Goal: Communication & Community: Answer question/provide support

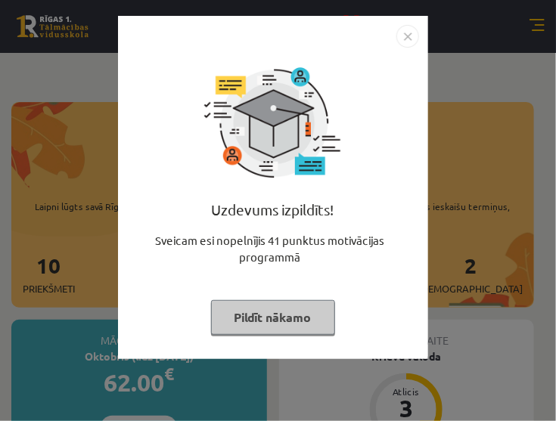
click at [287, 318] on button "Pildīt nākamo" at bounding box center [273, 317] width 124 height 35
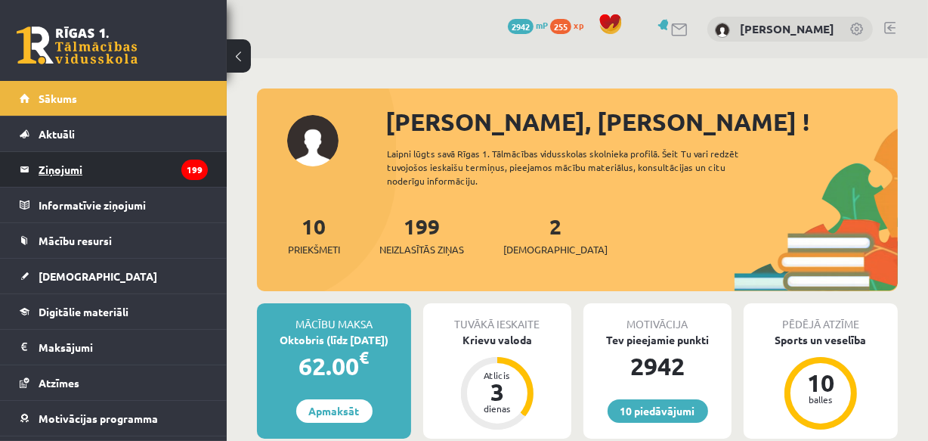
click at [78, 166] on legend "Ziņojumi 199" at bounding box center [123, 169] width 169 height 35
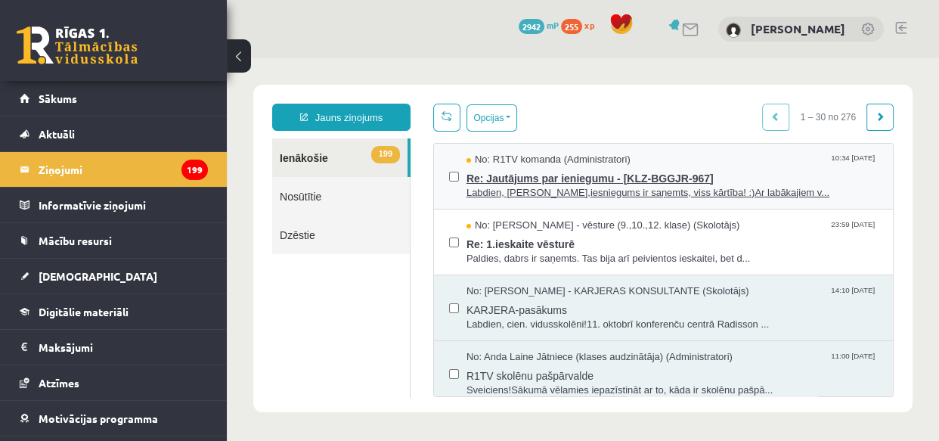
click at [503, 182] on span "Re: Jautājums par ieniegumu - [KLZ-BGGJR-967]" at bounding box center [671, 176] width 411 height 19
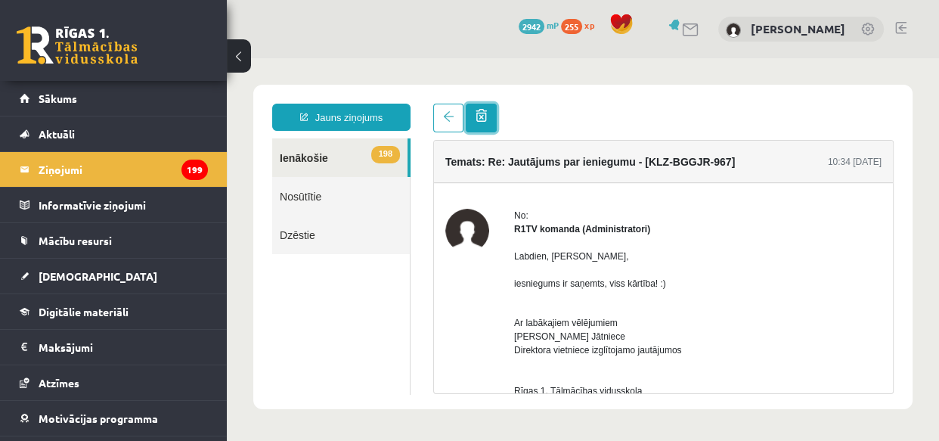
click at [466, 115] on link at bounding box center [481, 118] width 31 height 29
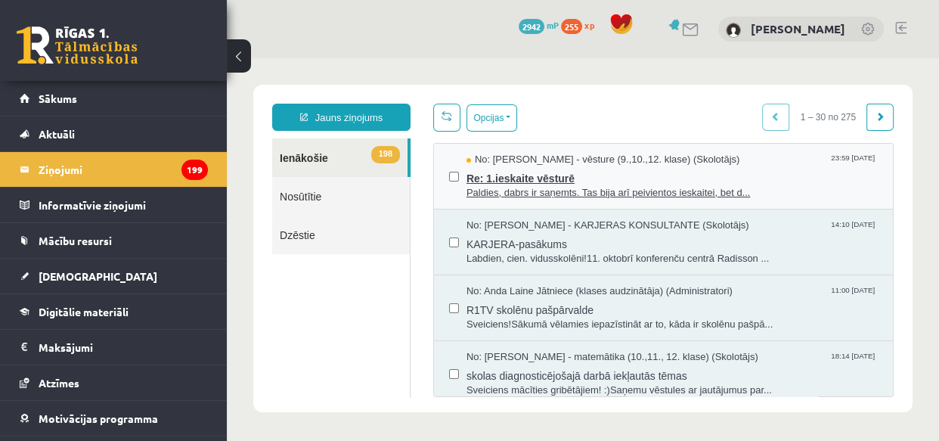
click at [485, 179] on span "Re: 1.ieskaite vēsturē" at bounding box center [671, 176] width 411 height 19
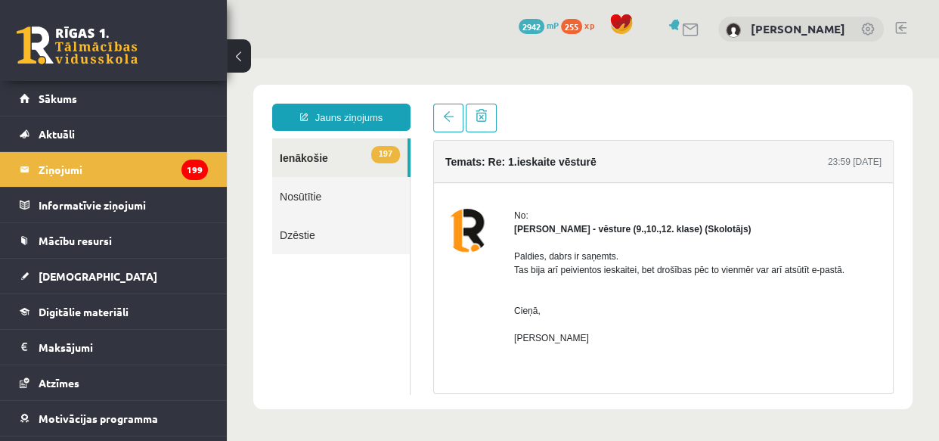
click at [318, 162] on link "197 Ienākošie" at bounding box center [339, 157] width 135 height 39
click at [312, 154] on link "197 Ienākošie" at bounding box center [339, 157] width 135 height 39
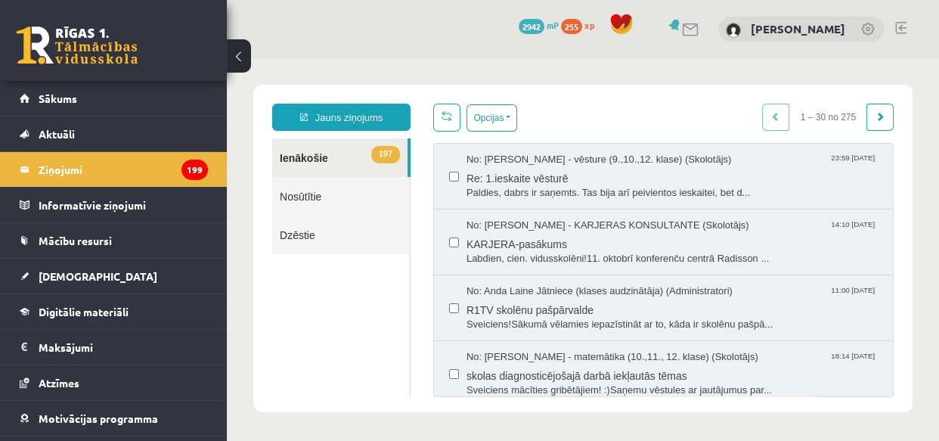
click at [313, 231] on link "Dzēstie" at bounding box center [341, 234] width 138 height 39
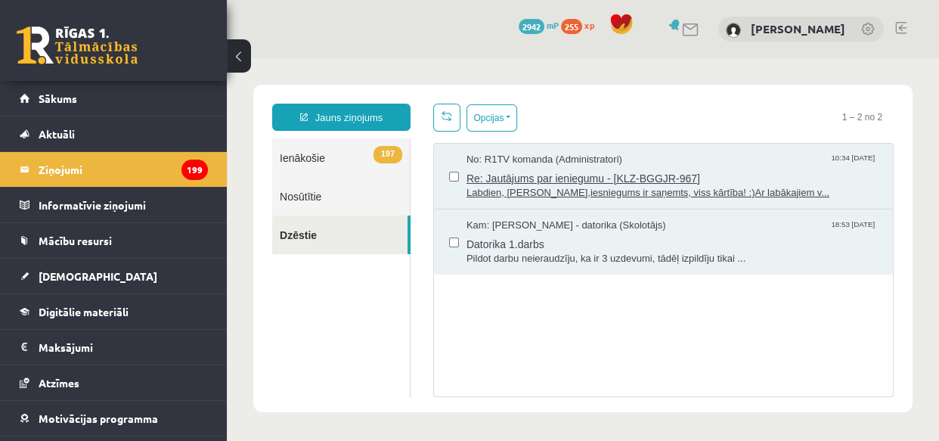
click at [511, 182] on span "Re: Jautājums par ieniegumu - [KLZ-BGGJR-967]" at bounding box center [671, 176] width 411 height 19
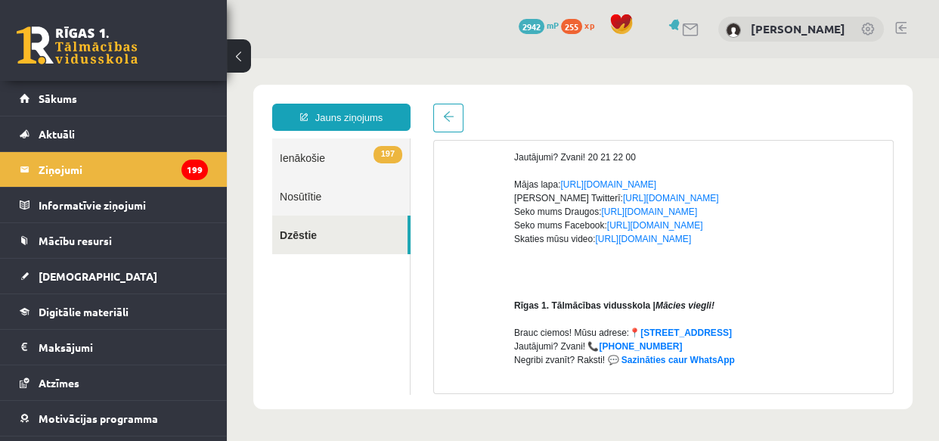
scroll to position [68, 0]
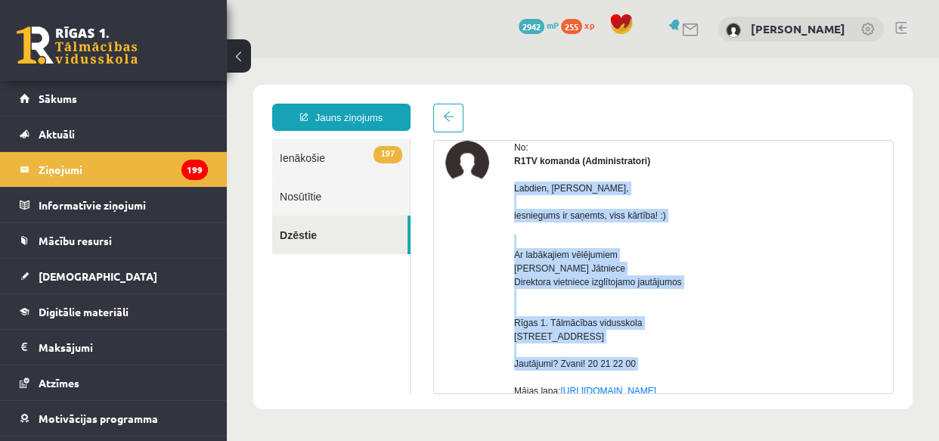
drag, startPoint x: 506, startPoint y: 186, endPoint x: 685, endPoint y: 376, distance: 260.4
copy div "Labdien, [PERSON_NAME], iesniegums ir saņemts, viss kārtība! :) Ar labākajiem v…"
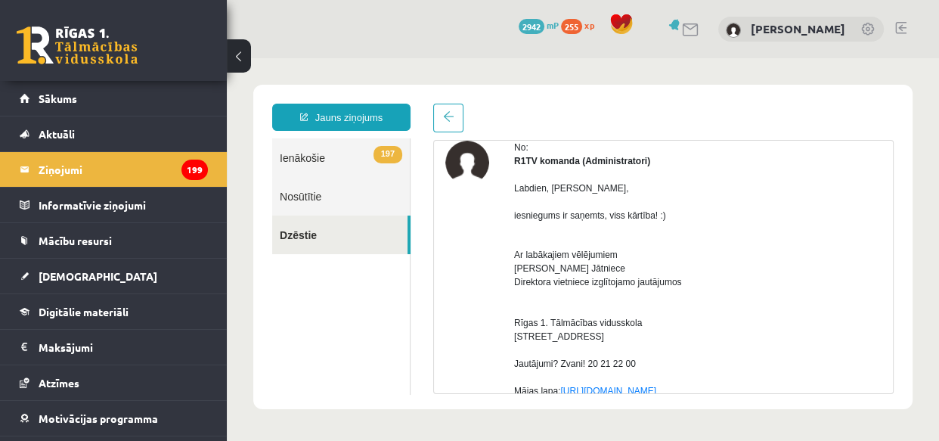
click at [445, 110] on link at bounding box center [448, 118] width 30 height 29
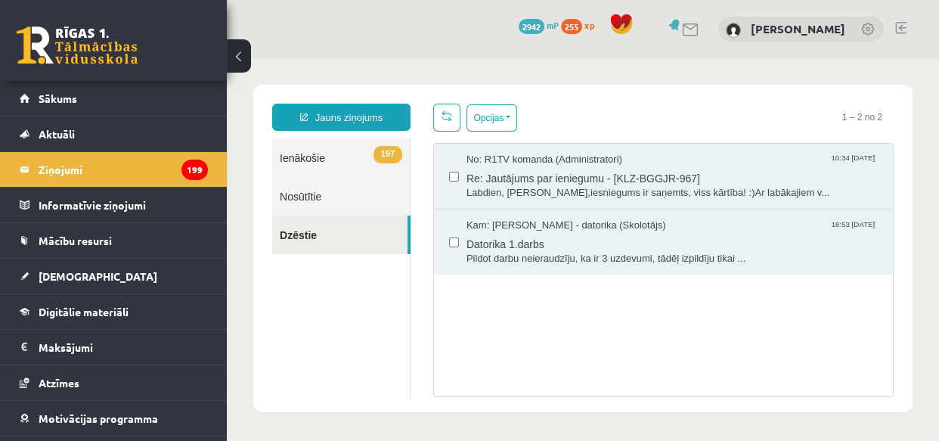
scroll to position [0, 0]
click at [297, 160] on link "197 Ienākošie" at bounding box center [341, 157] width 138 height 39
click at [311, 159] on link "197 Ienākošie" at bounding box center [341, 157] width 138 height 39
click at [312, 155] on link "197 Ienākošie" at bounding box center [341, 157] width 138 height 39
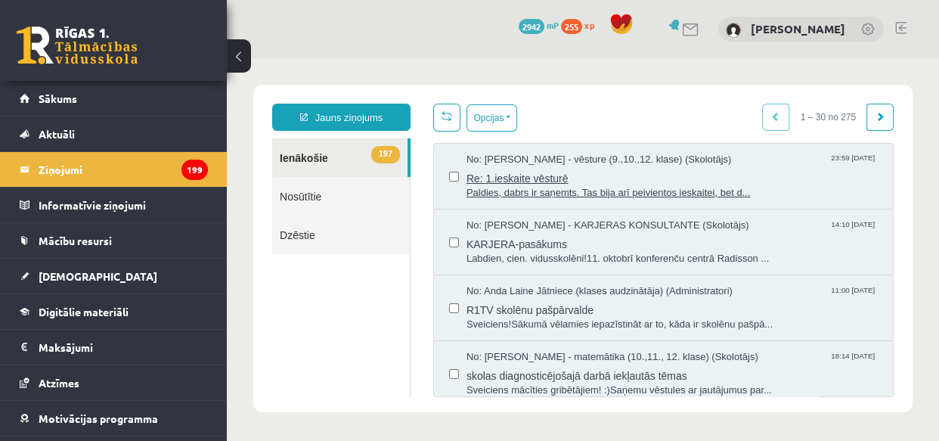
click at [555, 192] on span "Paldies, dabrs ir saņemts. Tas bija arī peivientos ieskaitei, bet d..." at bounding box center [671, 193] width 411 height 14
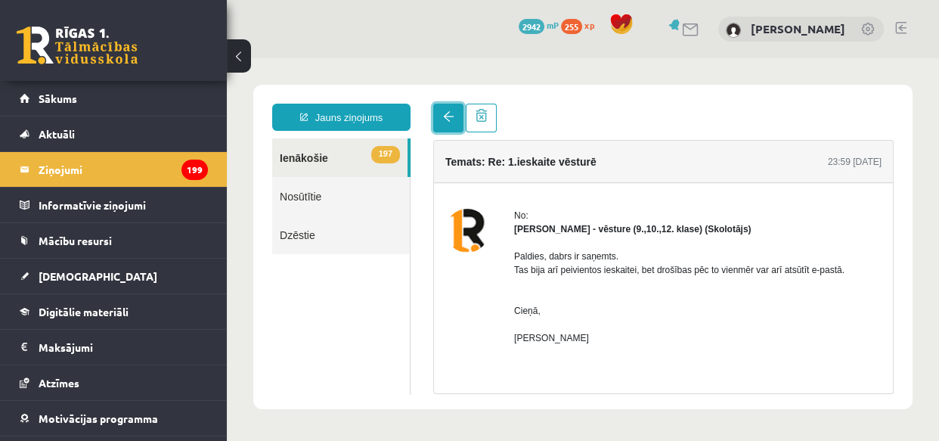
click at [435, 110] on link at bounding box center [448, 118] width 30 height 29
click at [445, 122] on link at bounding box center [448, 118] width 30 height 29
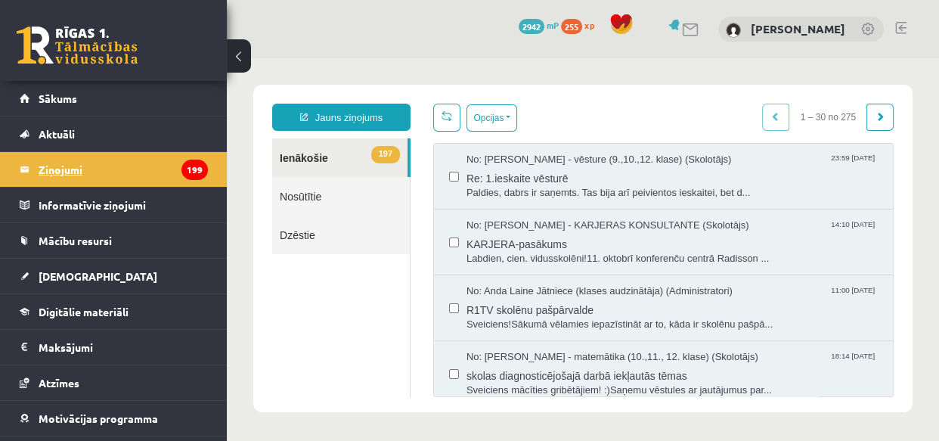
click at [76, 165] on legend "Ziņojumi 199" at bounding box center [123, 169] width 169 height 35
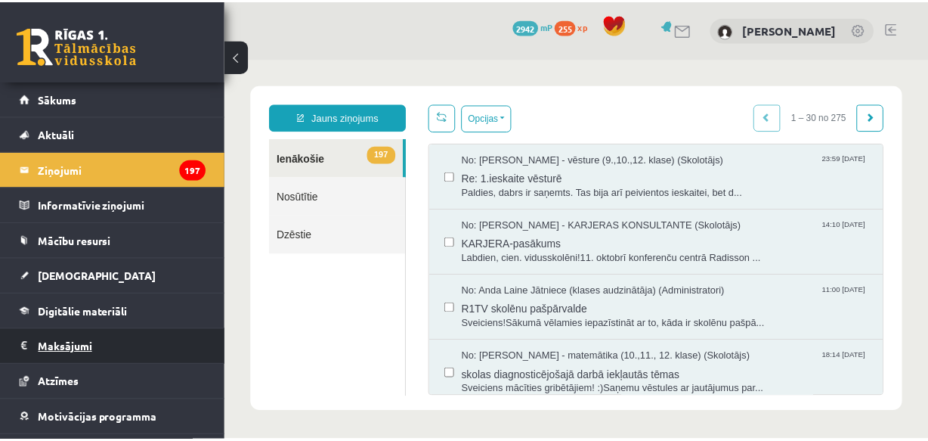
scroll to position [65, 0]
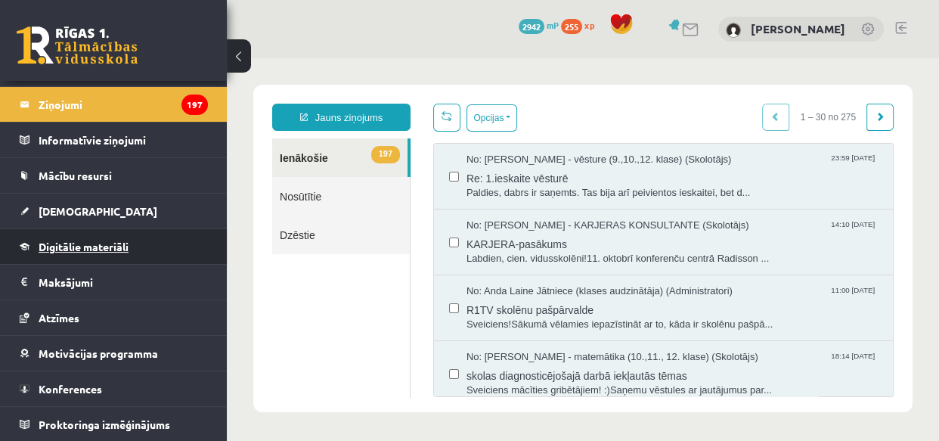
click at [69, 242] on span "Digitālie materiāli" at bounding box center [84, 247] width 90 height 14
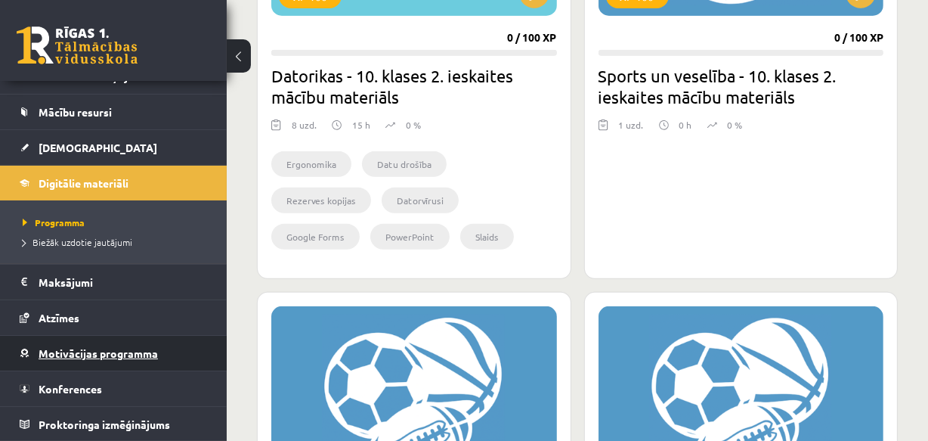
scroll to position [756, 0]
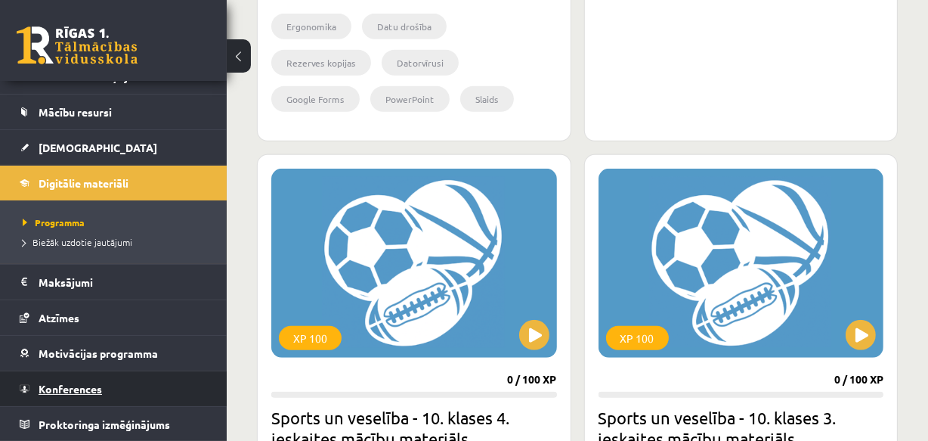
click at [69, 386] on span "Konferences" at bounding box center [71, 389] width 64 height 14
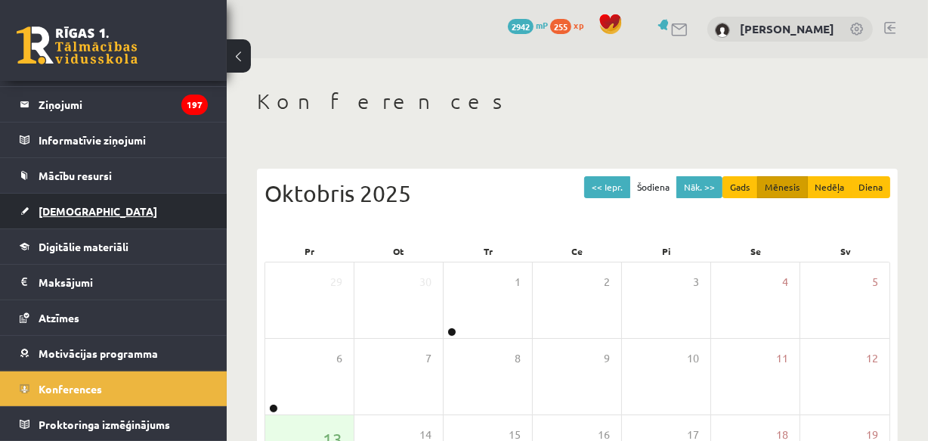
click at [81, 208] on span "[DEMOGRAPHIC_DATA]" at bounding box center [98, 211] width 119 height 14
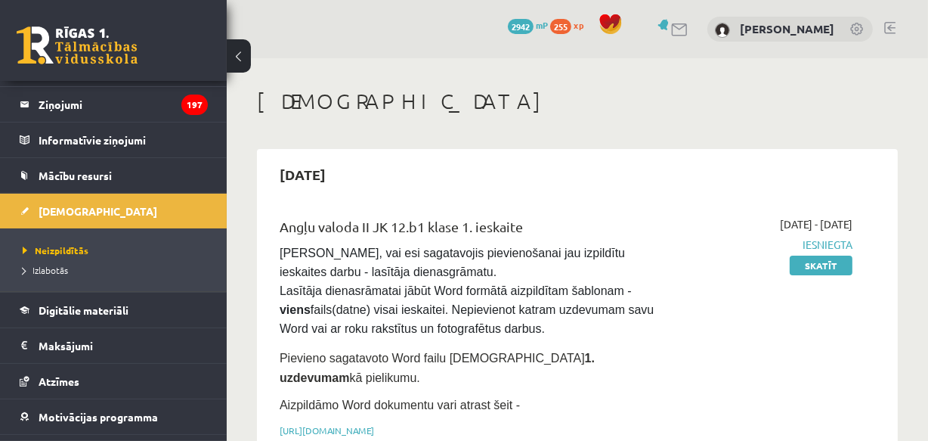
scroll to position [274, 0]
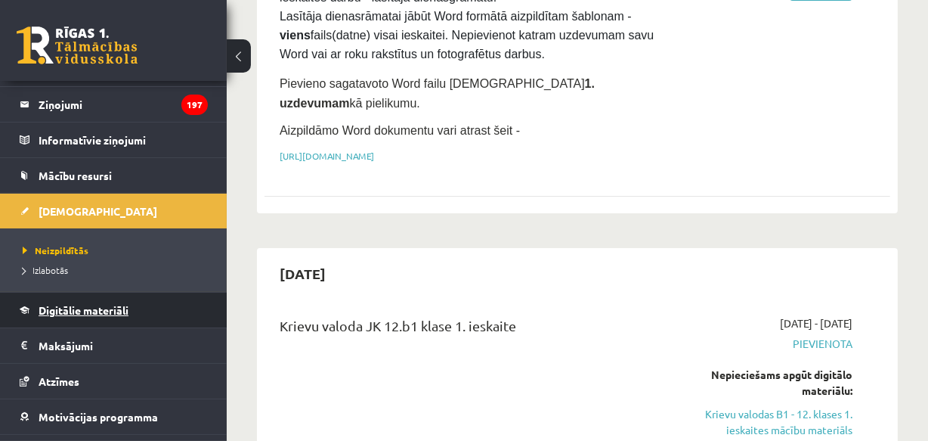
click at [98, 304] on span "Digitālie materiāli" at bounding box center [84, 310] width 90 height 14
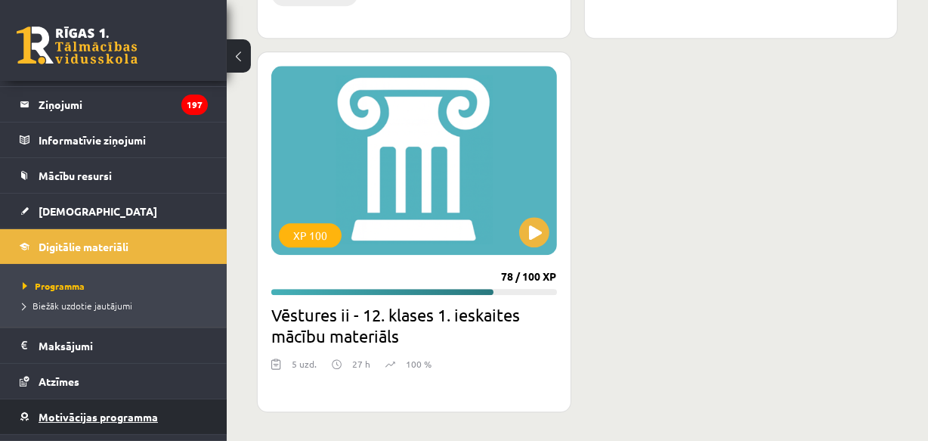
scroll to position [129, 0]
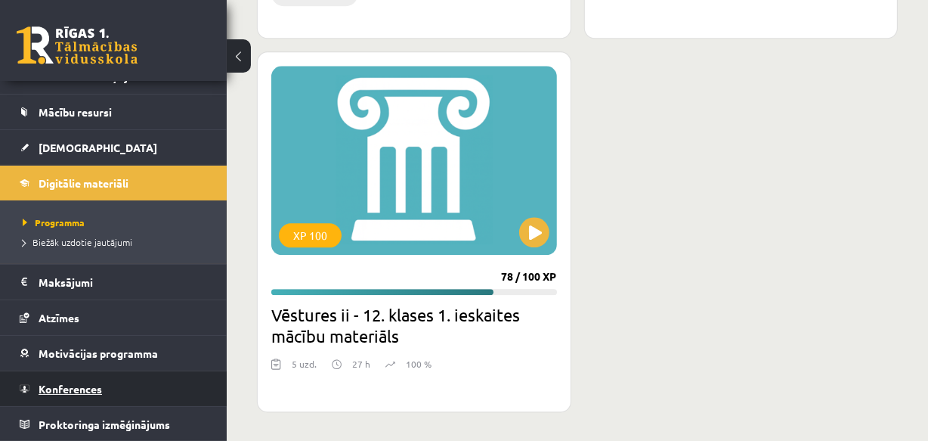
click at [85, 384] on span "Konferences" at bounding box center [71, 389] width 64 height 14
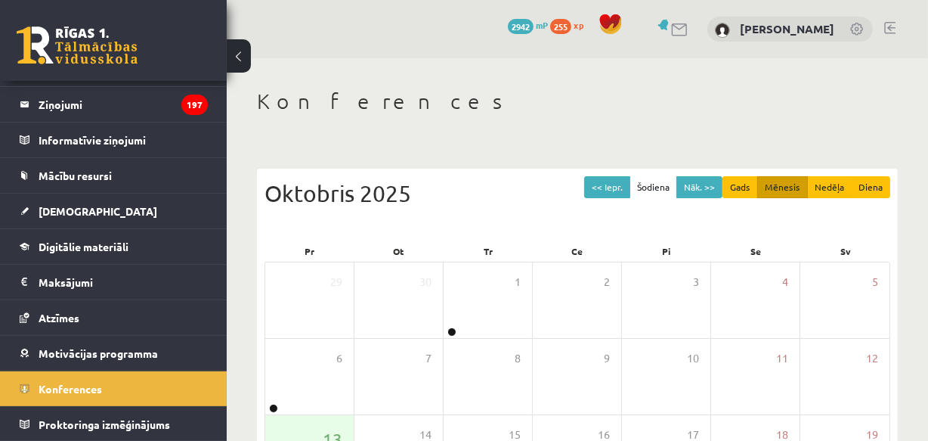
scroll to position [281, 0]
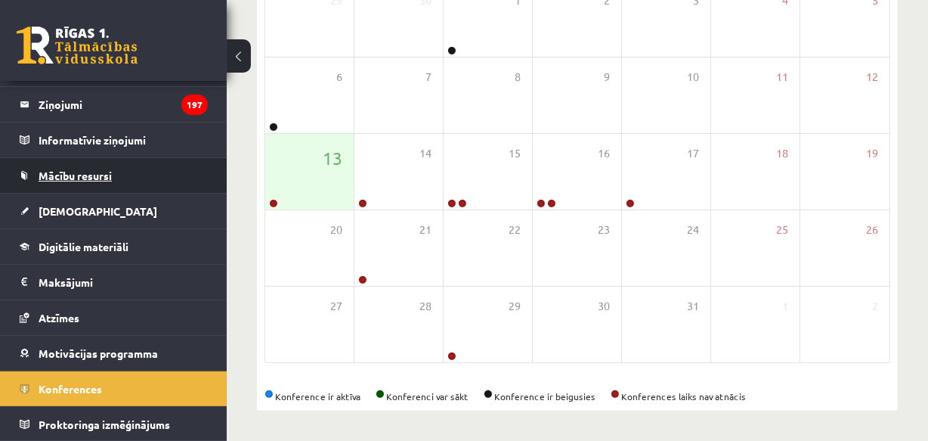
click at [100, 170] on span "Mācību resursi" at bounding box center [75, 176] width 73 height 14
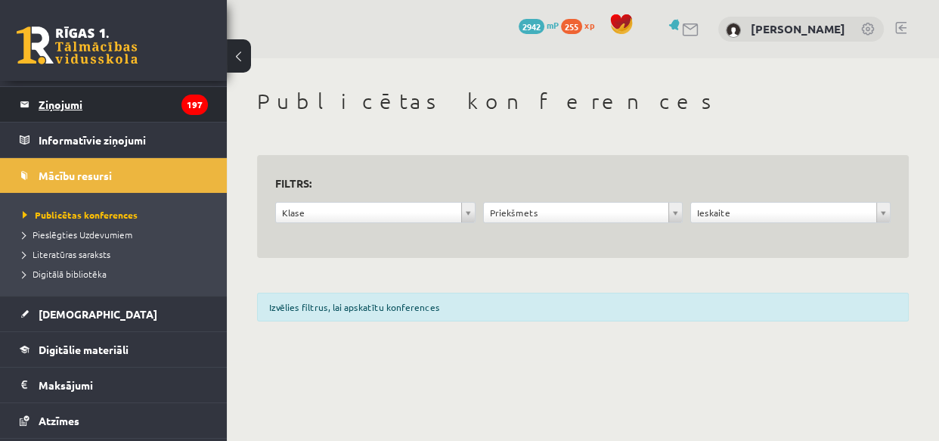
click at [68, 101] on legend "Ziņojumi 197" at bounding box center [123, 104] width 169 height 35
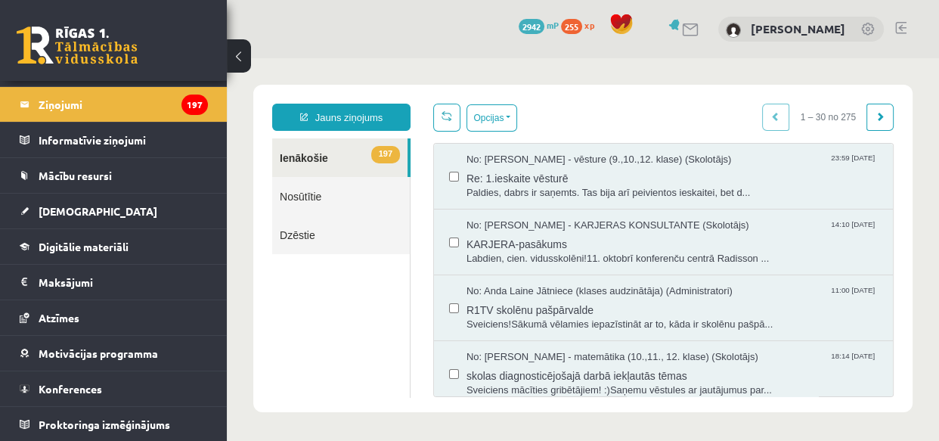
scroll to position [343, 0]
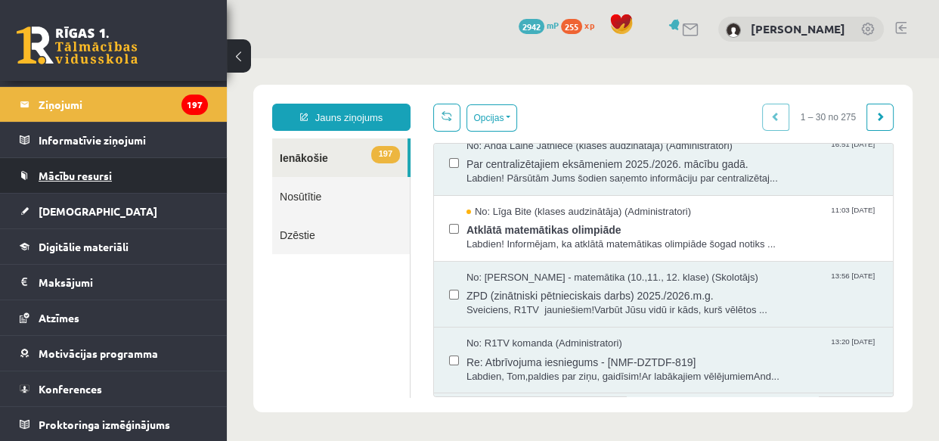
click at [99, 169] on span "Mācību resursi" at bounding box center [75, 176] width 73 height 14
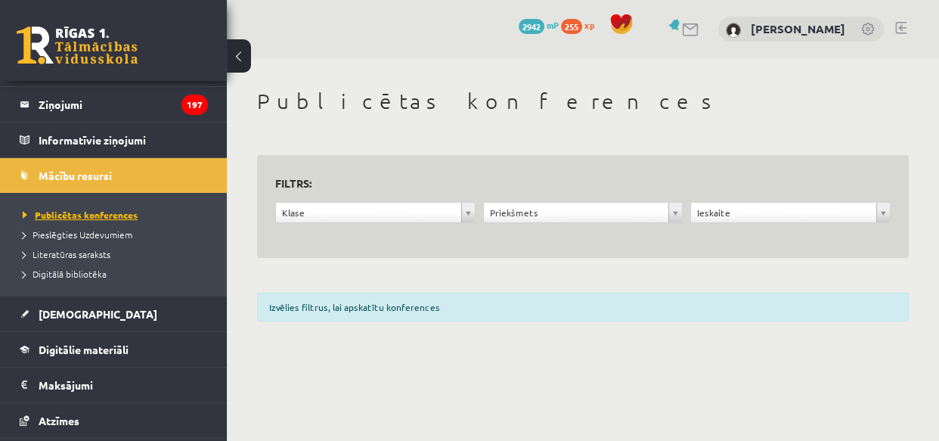
click at [113, 215] on span "Publicētas konferences" at bounding box center [80, 215] width 115 height 12
click at [101, 271] on span "Digitālā bibliotēka" at bounding box center [65, 274] width 84 height 12
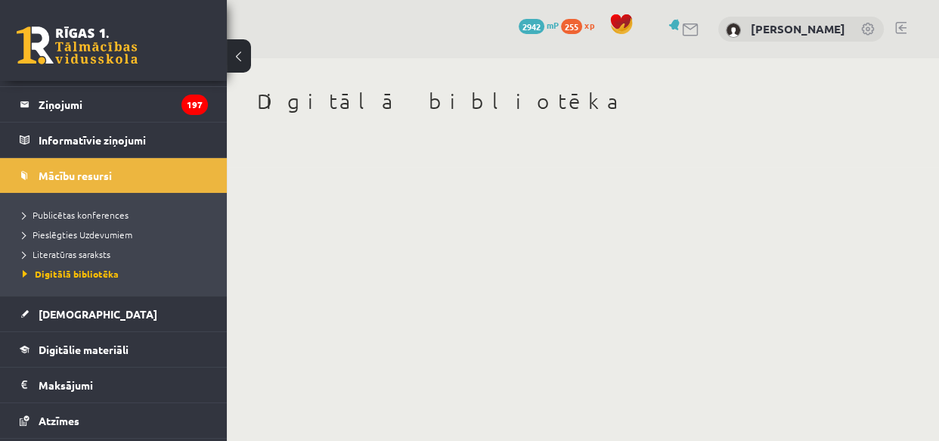
scroll to position [167, 0]
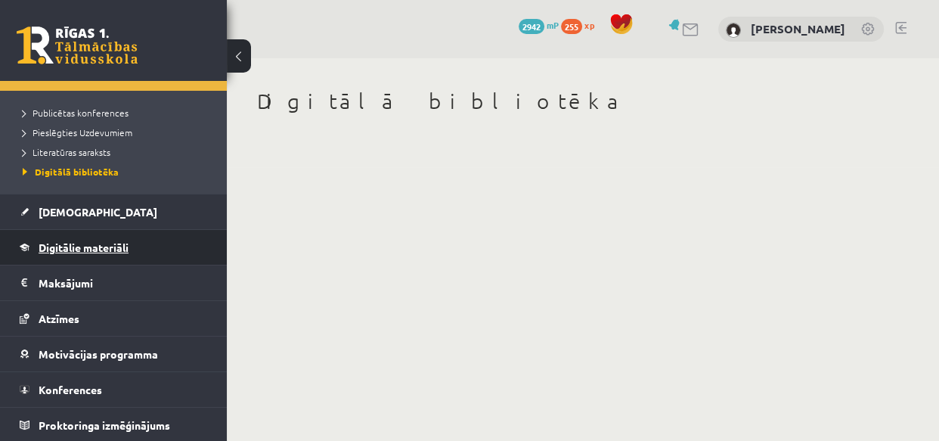
click at [75, 246] on span "Digitālie materiāli" at bounding box center [84, 247] width 90 height 14
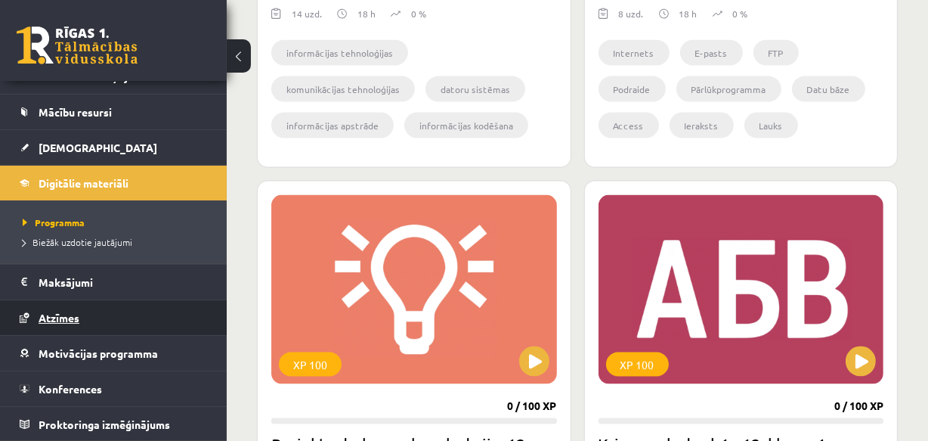
scroll to position [2130, 0]
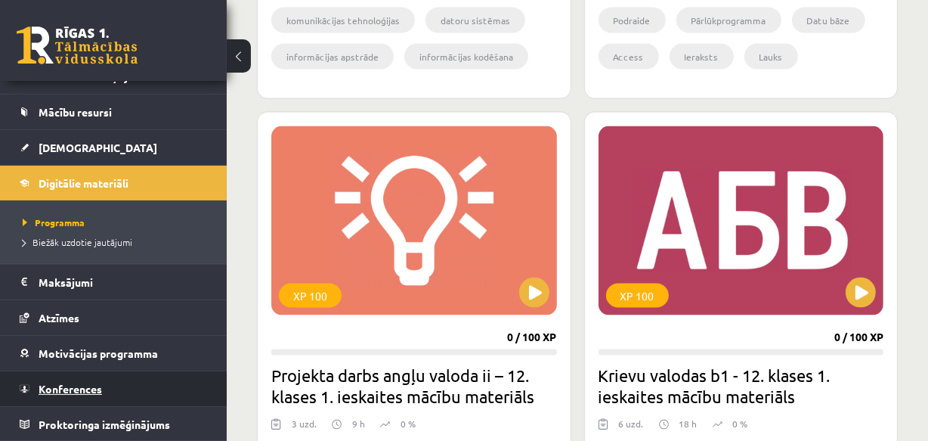
click at [88, 385] on span "Konferences" at bounding box center [71, 389] width 64 height 14
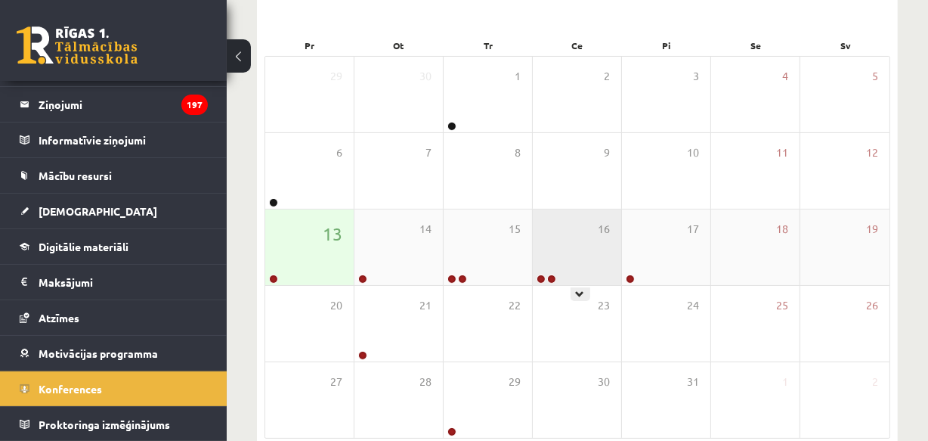
scroll to position [281, 0]
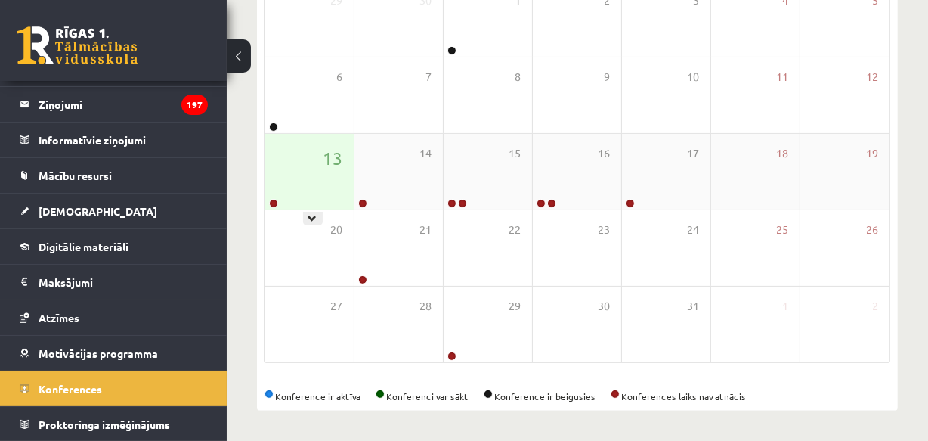
click at [292, 170] on div "13" at bounding box center [309, 172] width 88 height 76
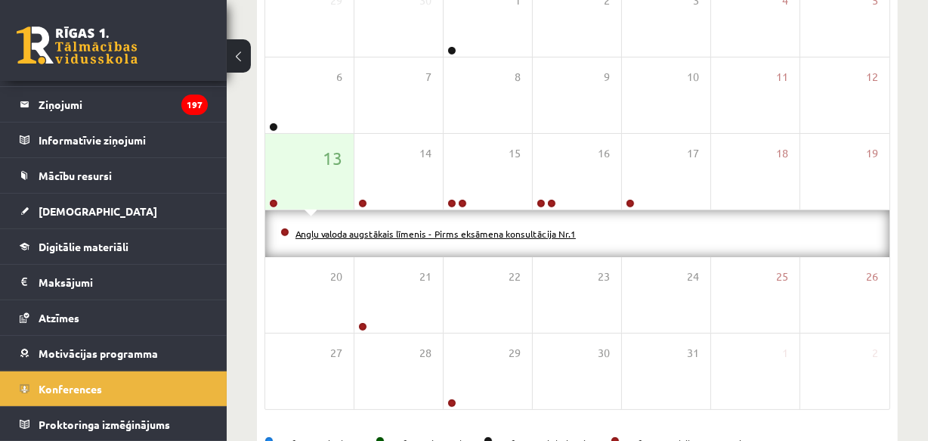
click at [340, 236] on link "Angļu valoda augstākais līmenis - Pirms eksāmena konsultācija Nr.1" at bounding box center [436, 234] width 280 height 12
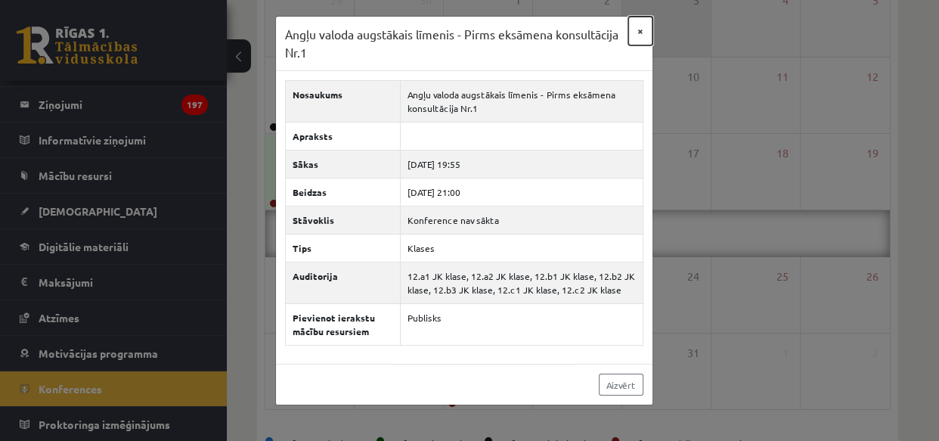
click at [555, 29] on button "×" at bounding box center [640, 31] width 24 height 29
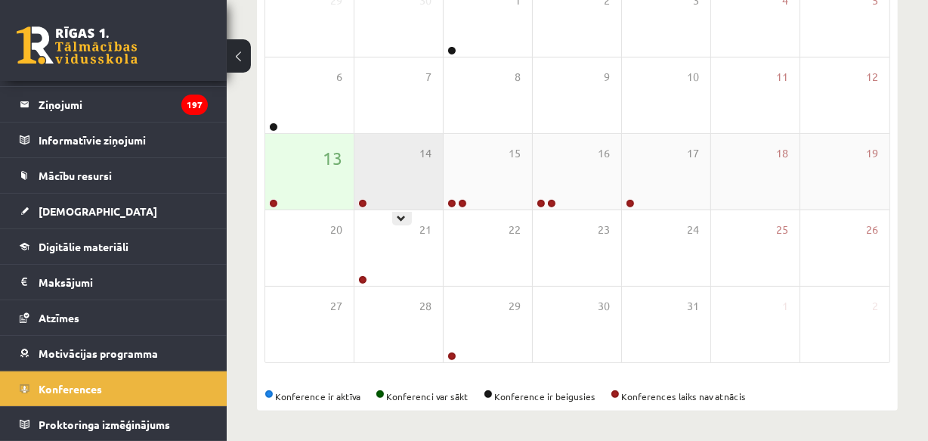
click at [401, 216] on icon at bounding box center [402, 218] width 9 height 9
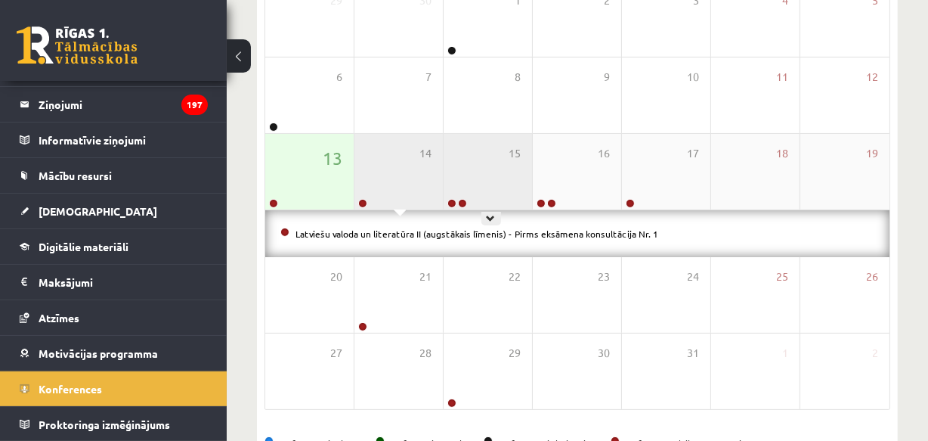
click at [497, 162] on div "15" at bounding box center [488, 172] width 88 height 76
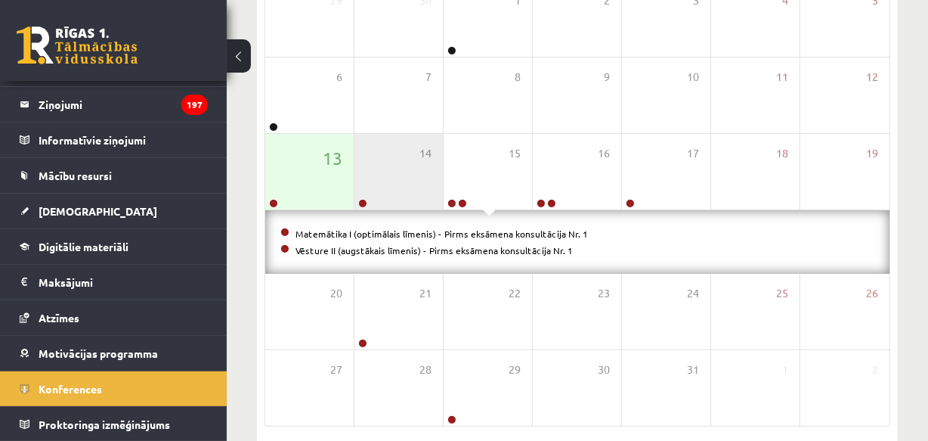
click at [489, 212] on span at bounding box center [489, 212] width 12 height 7
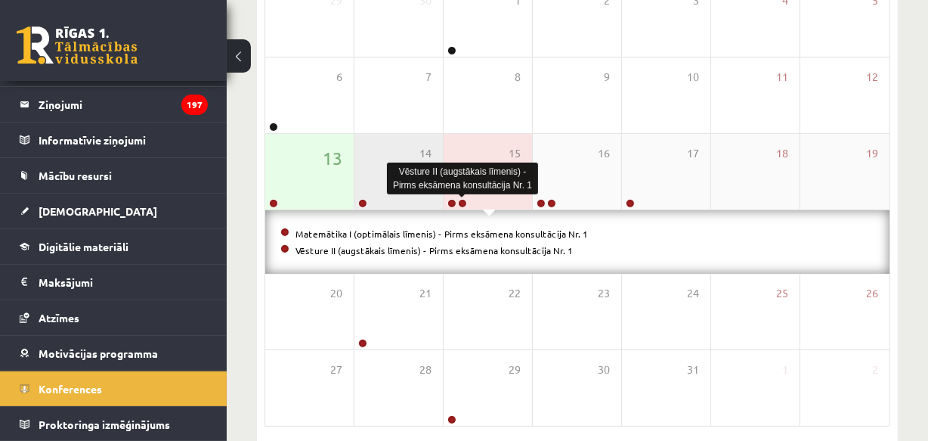
click at [462, 201] on link at bounding box center [462, 203] width 9 height 9
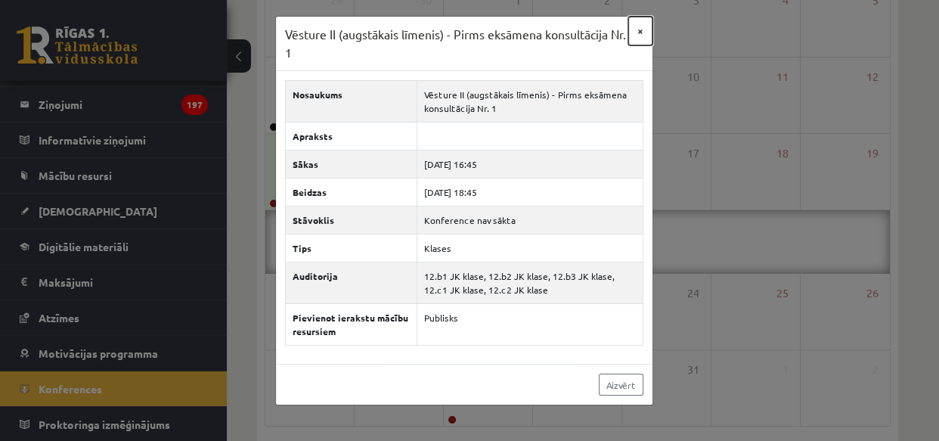
click at [555, 30] on button "×" at bounding box center [640, 31] width 24 height 29
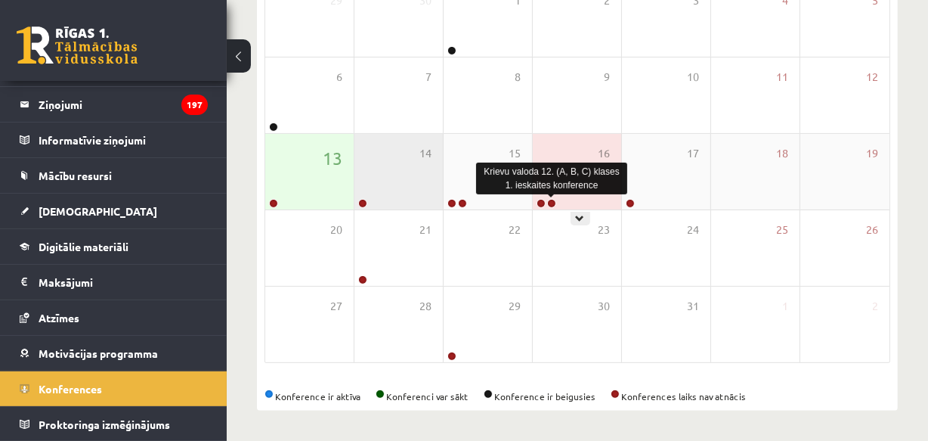
click at [553, 203] on link at bounding box center [551, 203] width 9 height 9
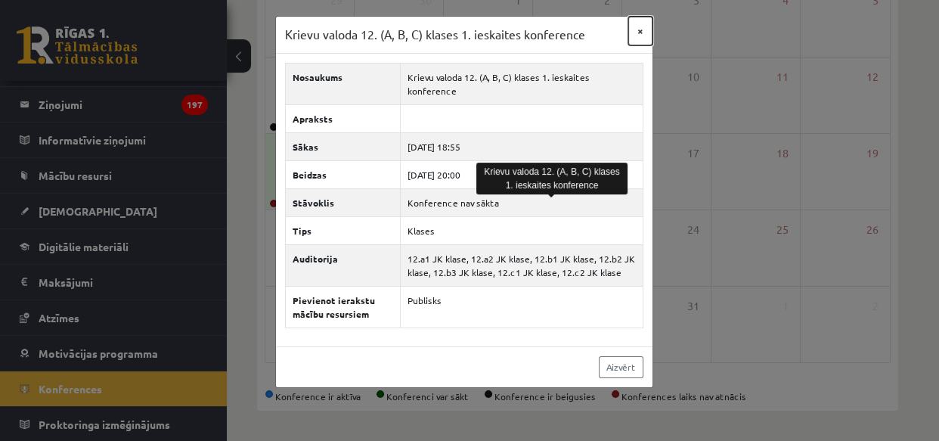
click at [555, 29] on button "×" at bounding box center [640, 31] width 24 height 29
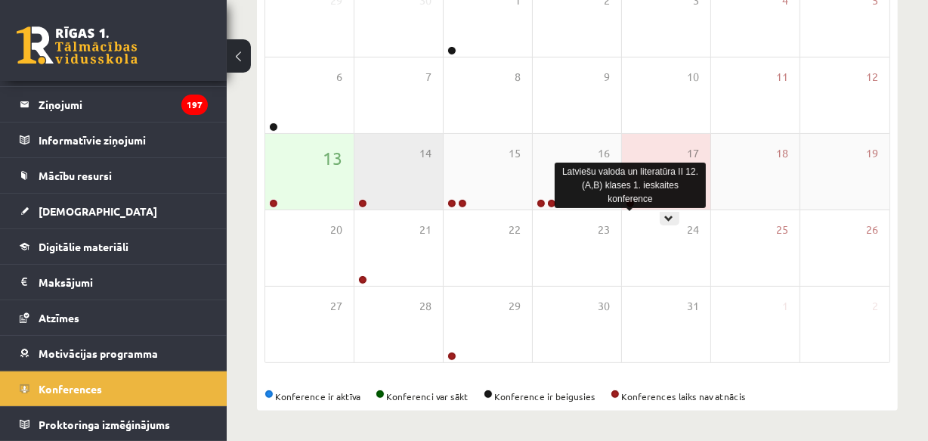
click at [555, 200] on link at bounding box center [630, 203] width 9 height 9
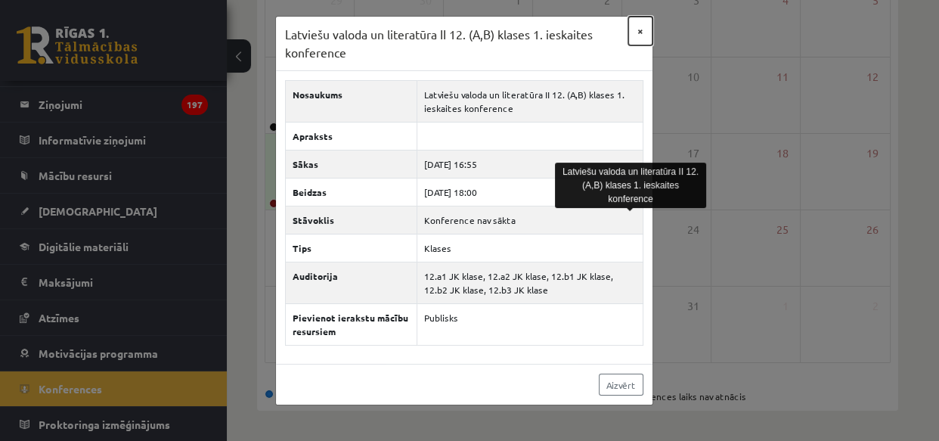
click at [555, 29] on button "×" at bounding box center [640, 31] width 24 height 29
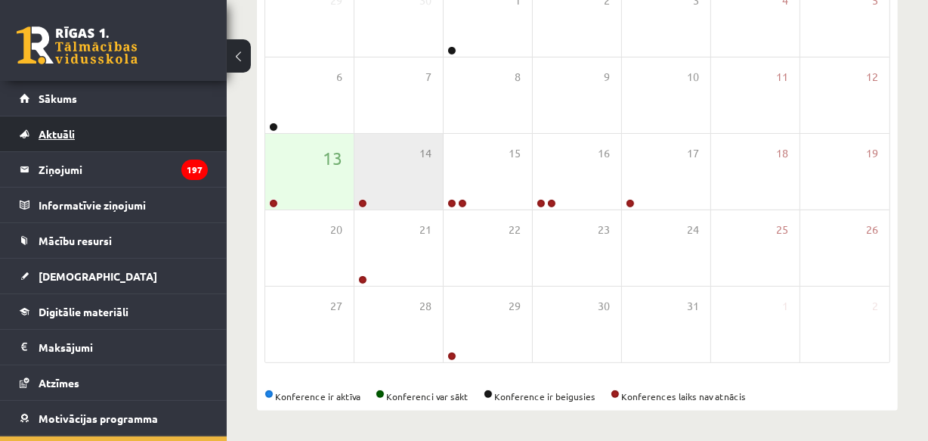
scroll to position [0, 0]
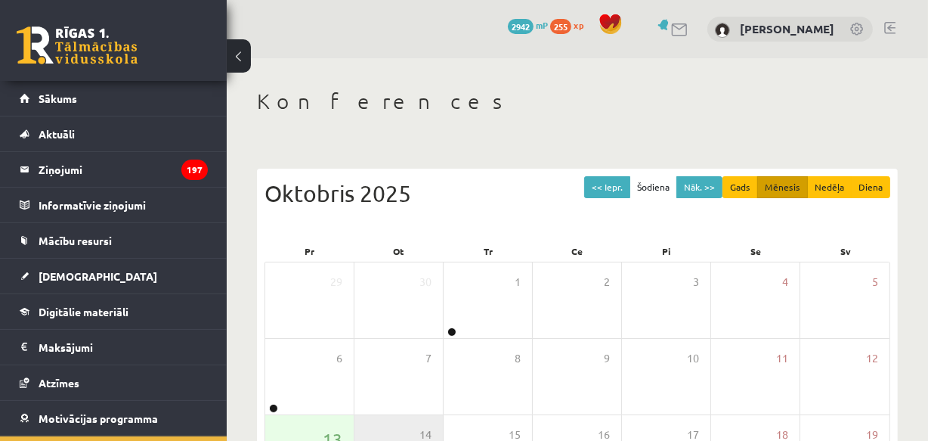
click at [555, 25] on link at bounding box center [889, 28] width 11 height 12
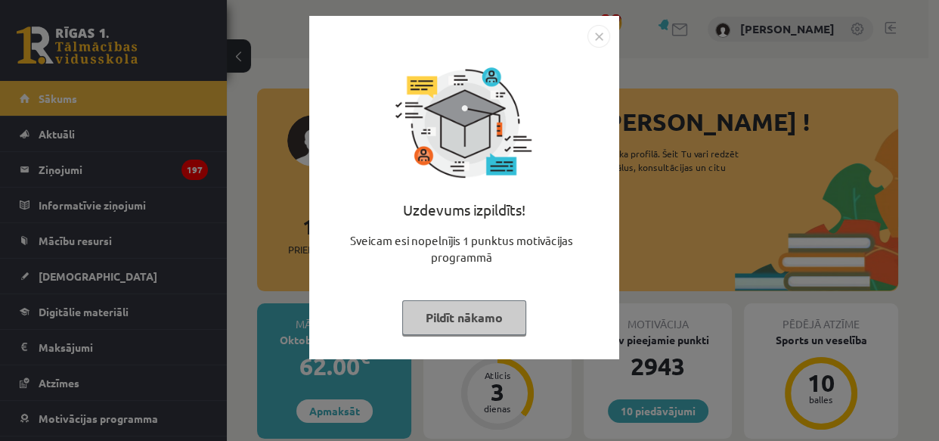
click at [474, 311] on button "Pildīt nākamo" at bounding box center [464, 317] width 124 height 35
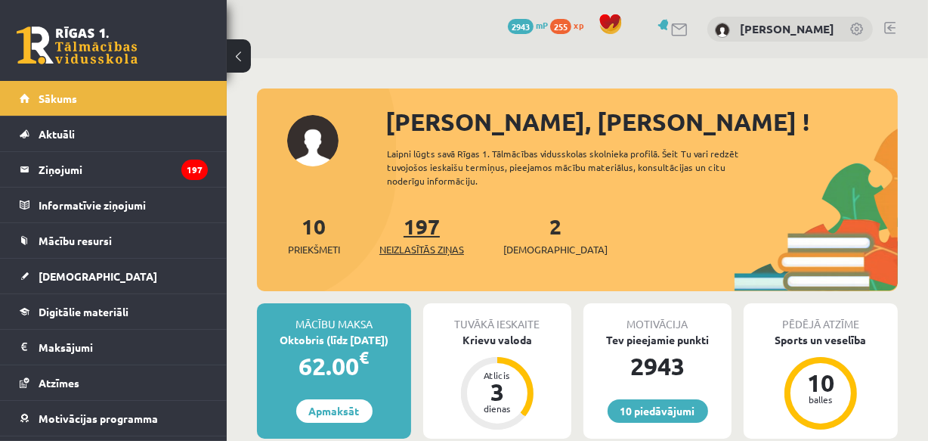
click at [434, 226] on link "197 Neizlasītās ziņas" at bounding box center [421, 234] width 85 height 45
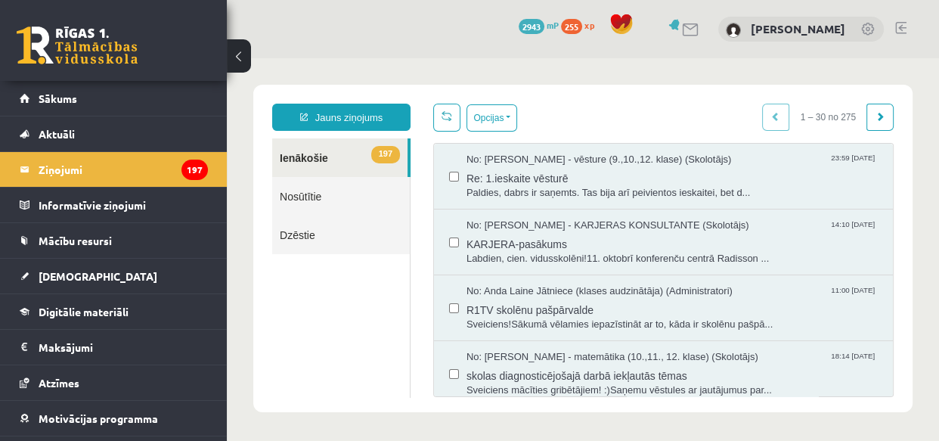
click at [295, 229] on link "Dzēstie" at bounding box center [341, 234] width 138 height 39
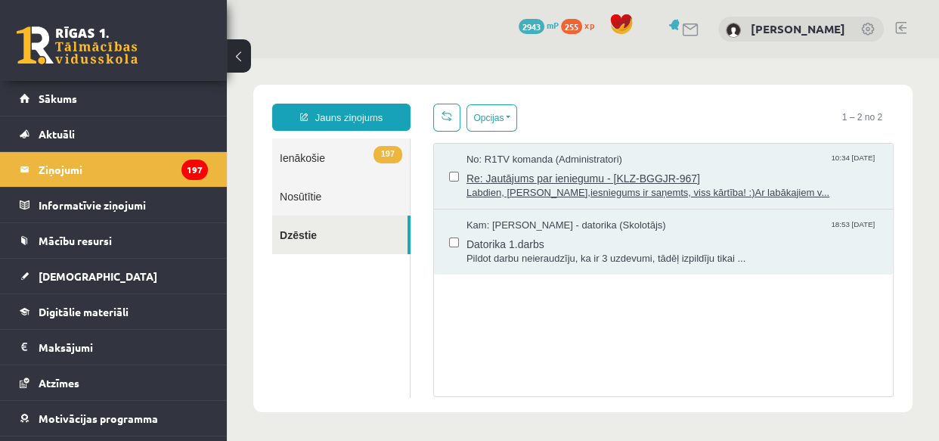
click at [543, 192] on span "Labdien, [PERSON_NAME],iesniegums ir saņemts, viss kārtība! :)Ar labākajiem v..." at bounding box center [671, 193] width 411 height 14
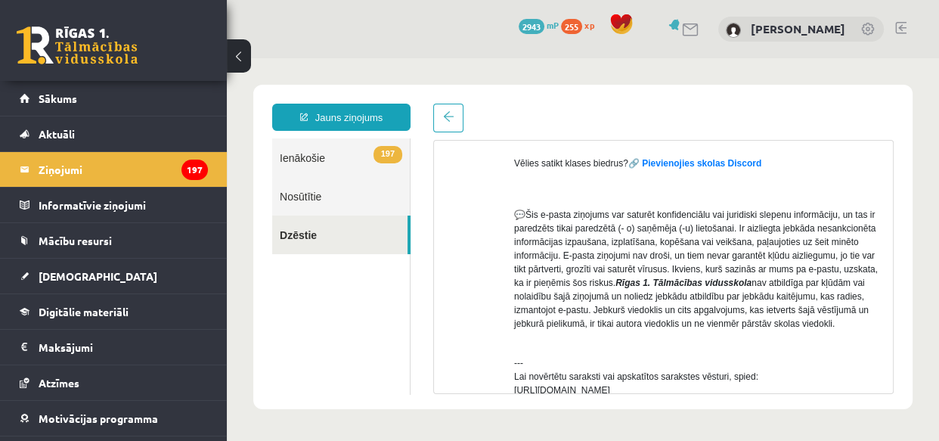
scroll to position [695, 0]
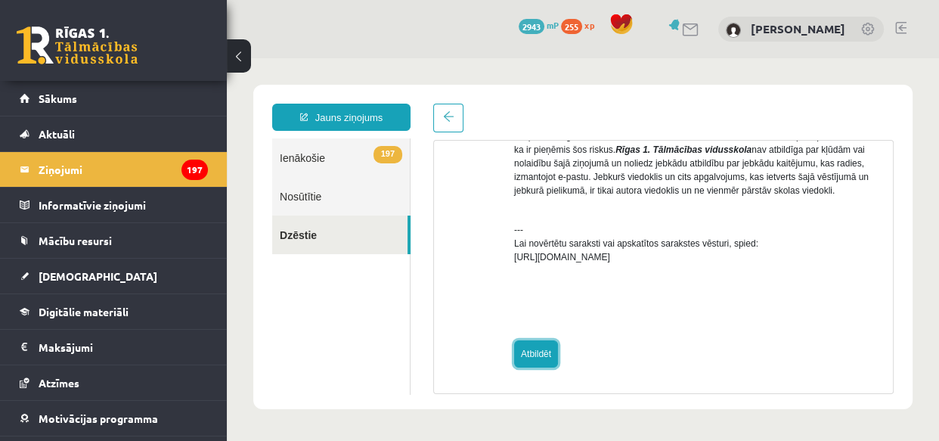
click at [528, 352] on link "Atbildēt" at bounding box center [536, 353] width 44 height 27
type input "**********"
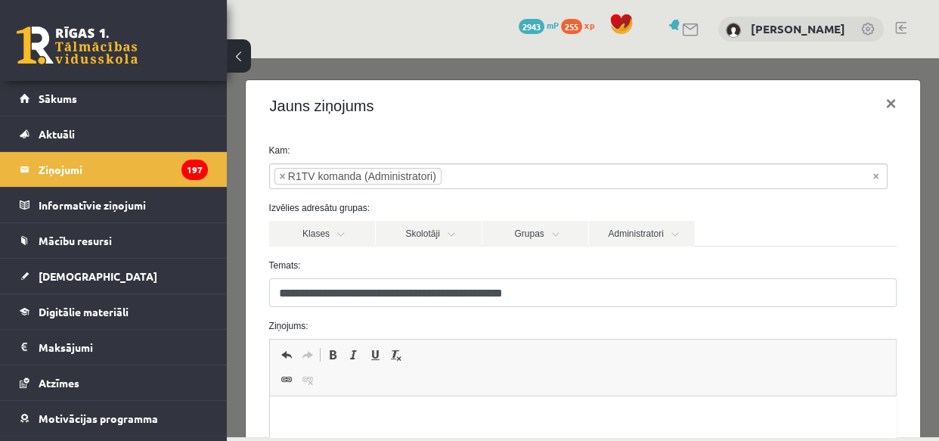
scroll to position [206, 0]
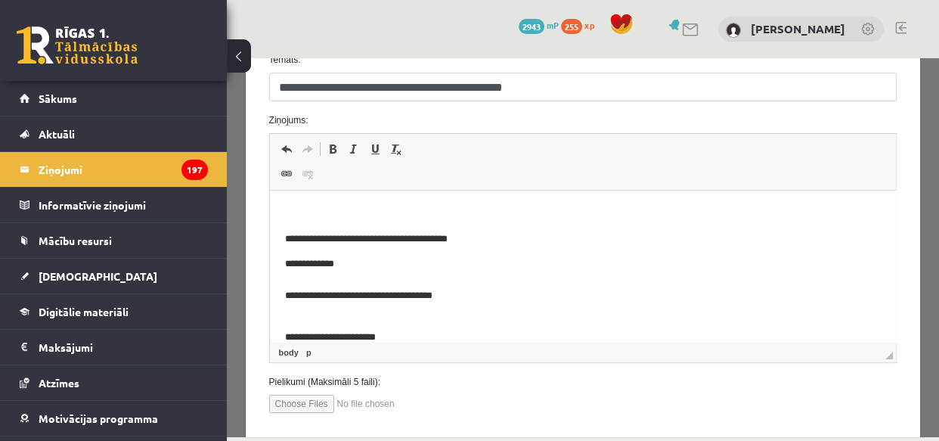
click at [309, 213] on p "Bagātinātā teksta redaktors, wiswyg-editor-47433919375800-1760343026-360" at bounding box center [582, 214] width 596 height 16
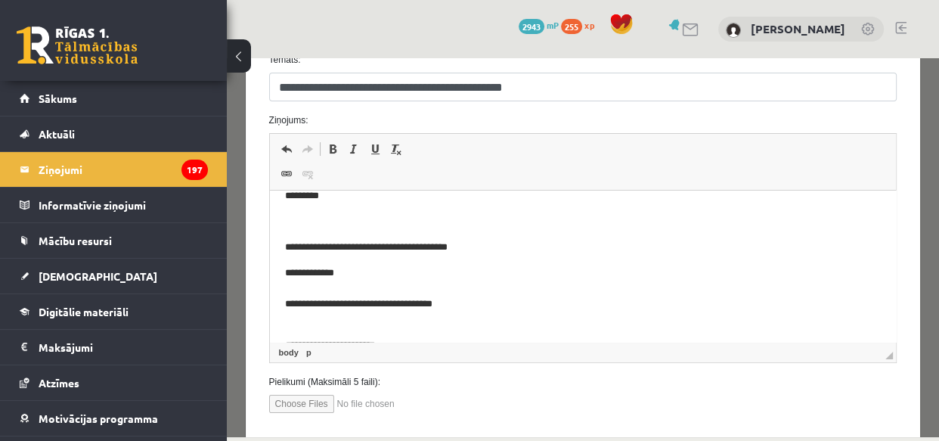
scroll to position [0, 0]
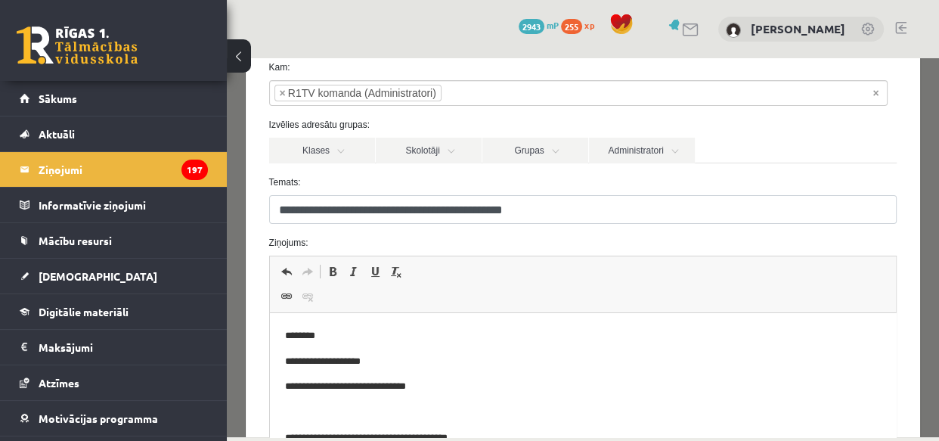
scroll to position [290, 0]
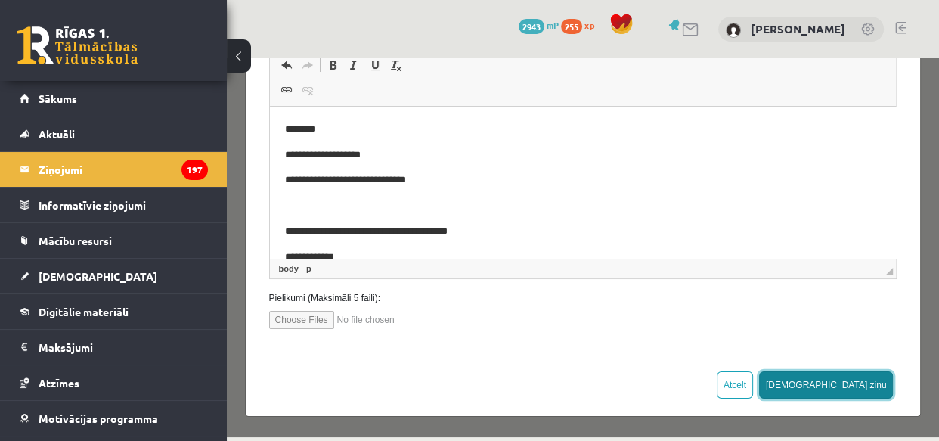
click at [857, 379] on button "[DEMOGRAPHIC_DATA] ziņu" at bounding box center [826, 384] width 135 height 27
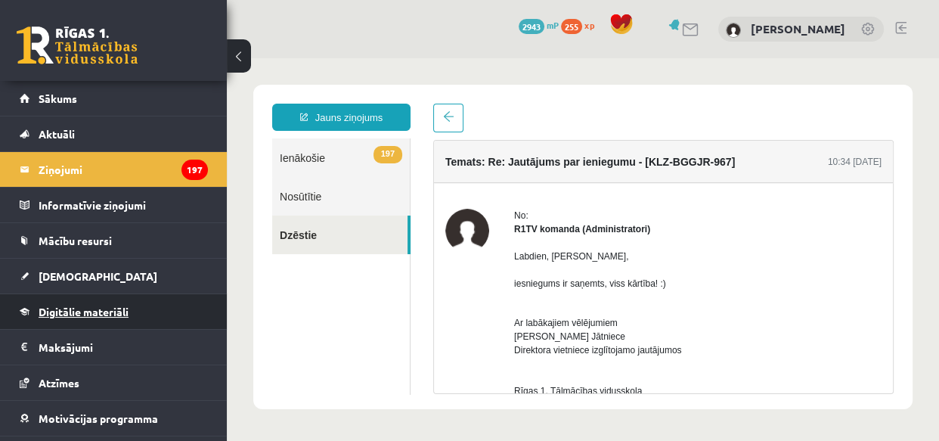
scroll to position [0, 0]
click at [308, 194] on link "Nosūtītie" at bounding box center [341, 196] width 138 height 39
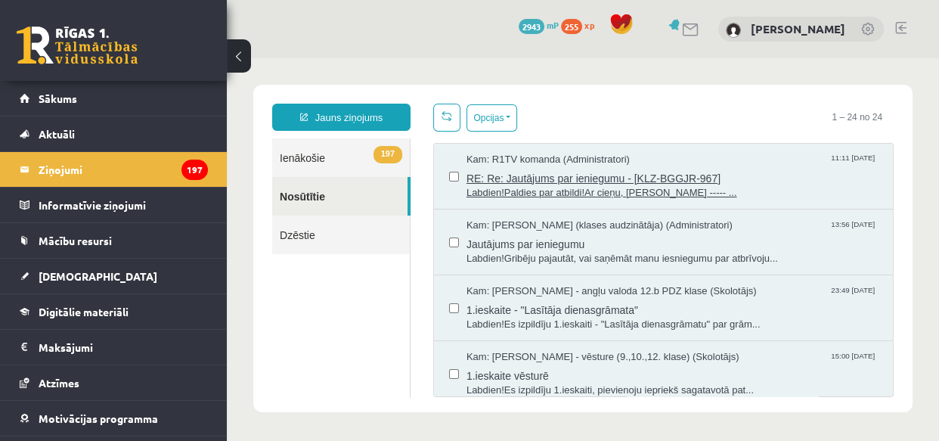
click at [575, 189] on span "Labdien!Paldies par atbildi!Ar cieņu, Toms Kristians Eglītis ----- ..." at bounding box center [671, 193] width 411 height 14
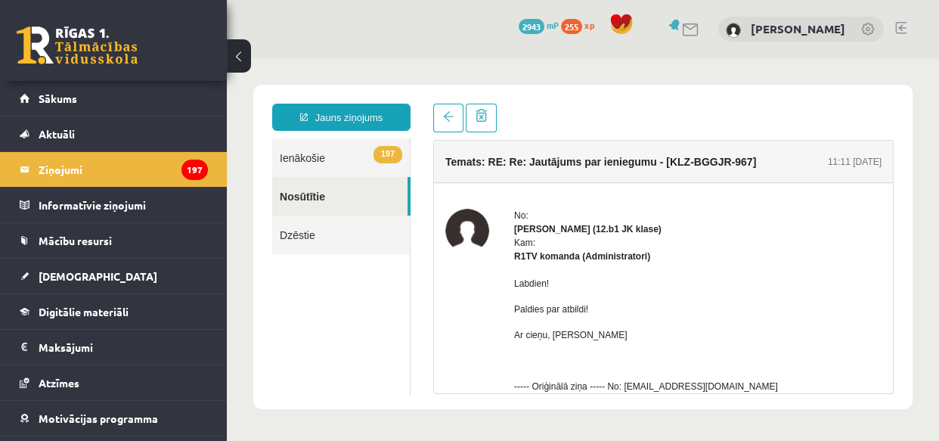
click at [904, 27] on link at bounding box center [900, 28] width 11 height 12
